Goal: Information Seeking & Learning: Learn about a topic

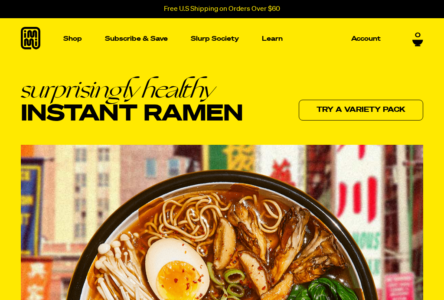
click at [50, 99] on img "Main navigation" at bounding box center [56, 116] width 81 height 81
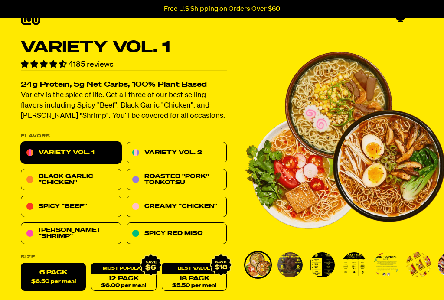
scroll to position [19, 0]
click at [58, 180] on link "Black Garlic "Chicken"" at bounding box center [71, 180] width 101 height 22
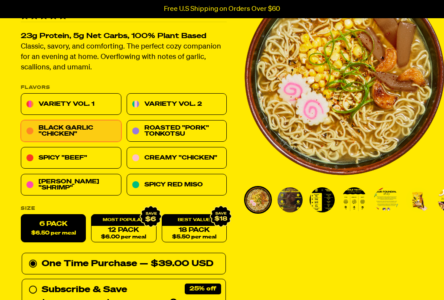
scroll to position [84, 0]
click at [62, 98] on link "Variety Vol. 1" at bounding box center [71, 105] width 101 height 22
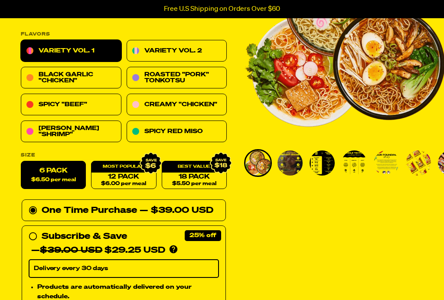
click at [380, 163] on img "Go to slide 5" at bounding box center [385, 163] width 25 height 25
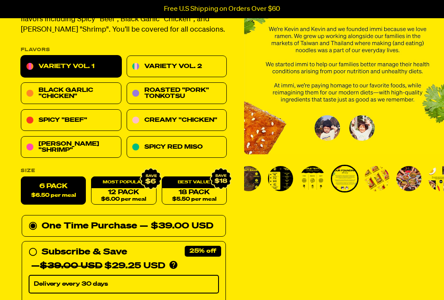
scroll to position [98, 0]
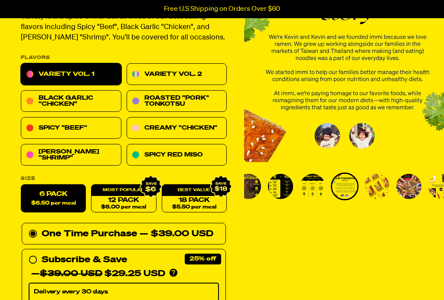
click at [282, 196] on img "Go to slide 3" at bounding box center [280, 186] width 25 height 25
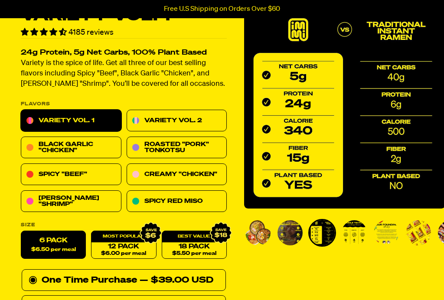
scroll to position [50, 0]
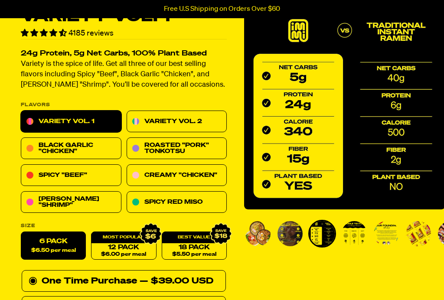
click at [328, 241] on img "Go to slide 3" at bounding box center [321, 233] width 25 height 25
click at [361, 237] on img "Go to slide 4" at bounding box center [353, 233] width 25 height 25
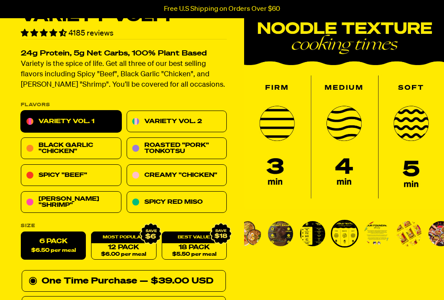
click at [371, 246] on li "Go to slide 5" at bounding box center [377, 234] width 28 height 28
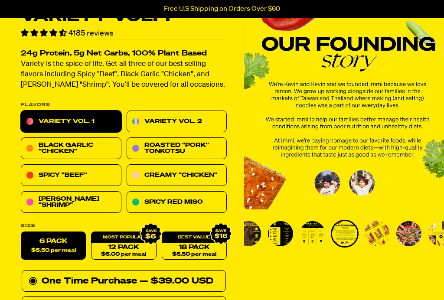
click at [381, 239] on img "Go to slide 6" at bounding box center [376, 233] width 25 height 25
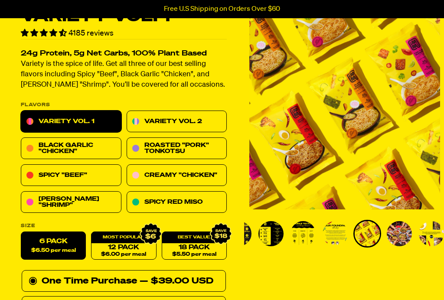
click at [396, 238] on img "Go to slide 7" at bounding box center [398, 233] width 25 height 25
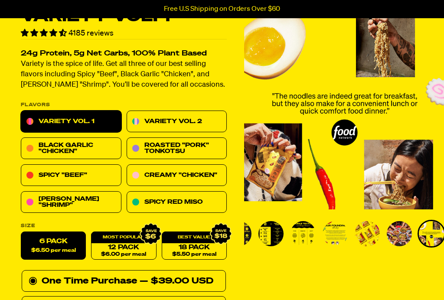
click at [440, 237] on img "Go to slide 8" at bounding box center [430, 233] width 25 height 25
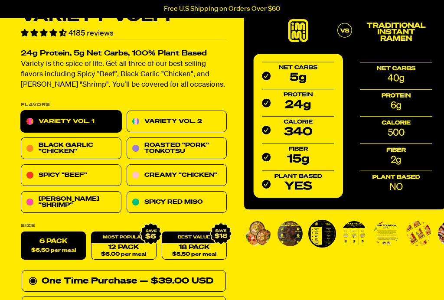
click at [356, 239] on img "Go to slide 4" at bounding box center [353, 233] width 25 height 25
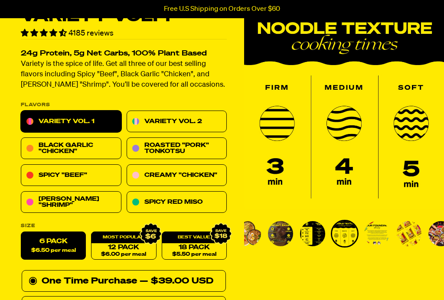
click at [381, 232] on img "Go to slide 5" at bounding box center [376, 233] width 25 height 25
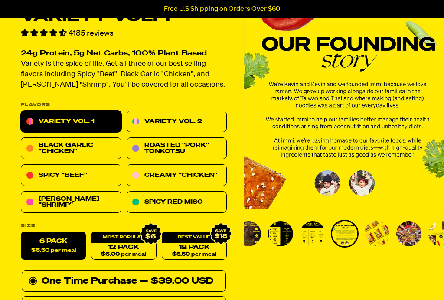
click at [280, 233] on img "Go to slide 3" at bounding box center [280, 233] width 25 height 25
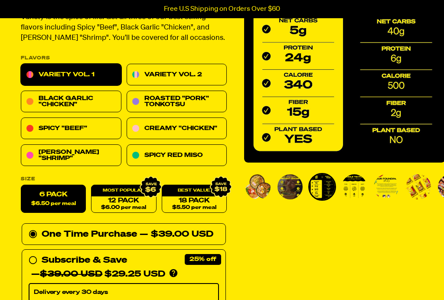
scroll to position [0, 0]
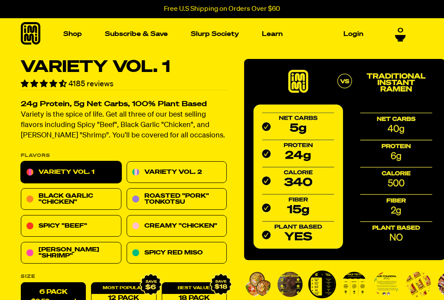
click at [231, 33] on link "Slurp Society" at bounding box center [214, 33] width 55 height 13
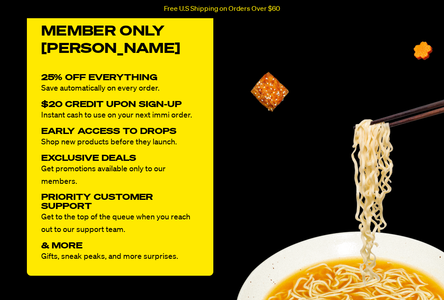
scroll to position [701, 0]
